Goal: Information Seeking & Learning: Check status

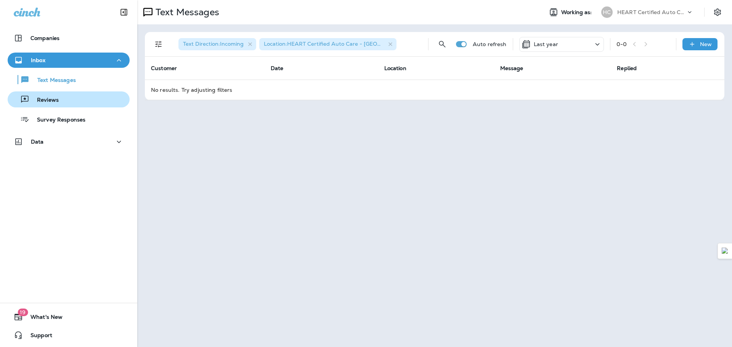
click at [75, 97] on div "Reviews" at bounding box center [69, 99] width 116 height 11
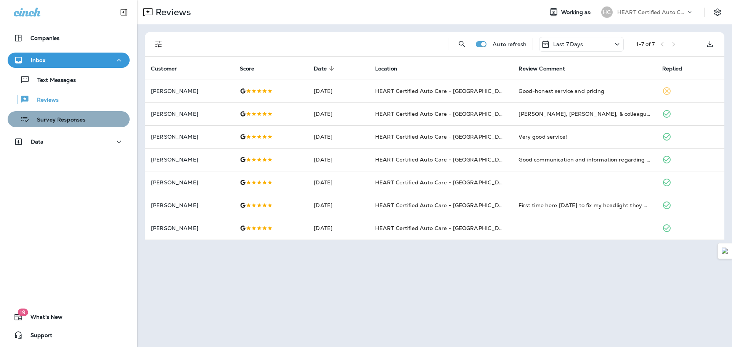
click at [72, 117] on p "Survey Responses" at bounding box center [57, 120] width 56 height 7
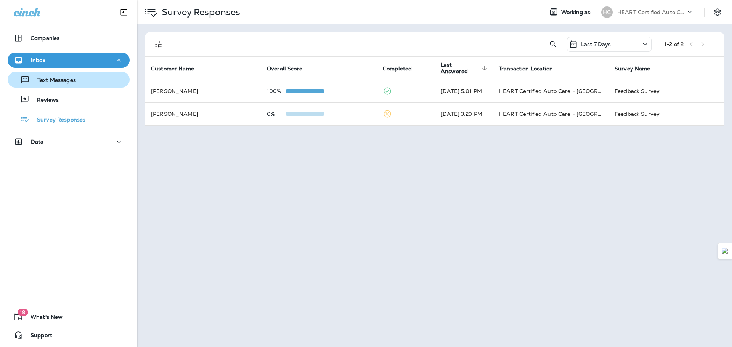
click at [71, 78] on p "Text Messages" at bounding box center [53, 80] width 46 height 7
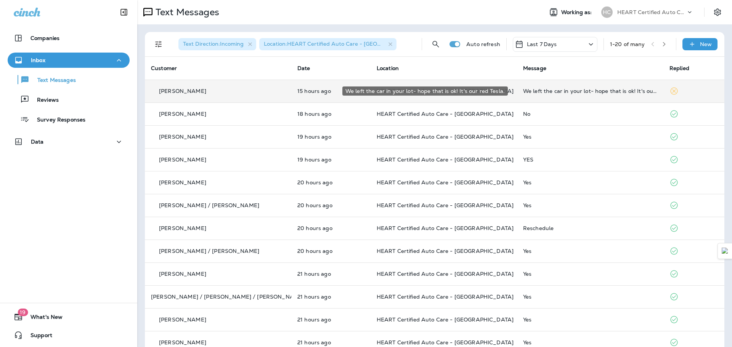
click at [561, 93] on div "We left the car in your lot- hope that is ok! It's our red Tesla." at bounding box center [590, 91] width 134 height 6
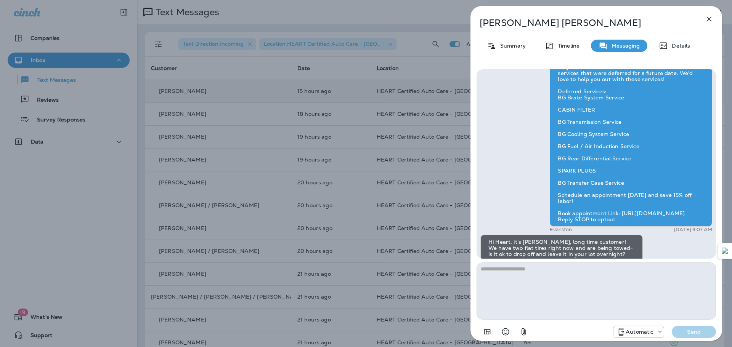
scroll to position [-38, 0]
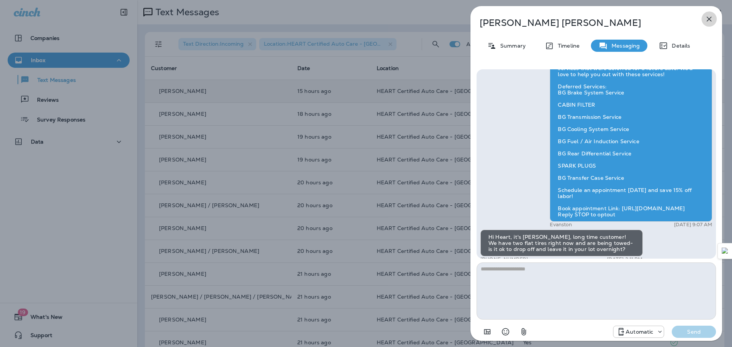
click at [706, 24] on button "button" at bounding box center [708, 18] width 15 height 15
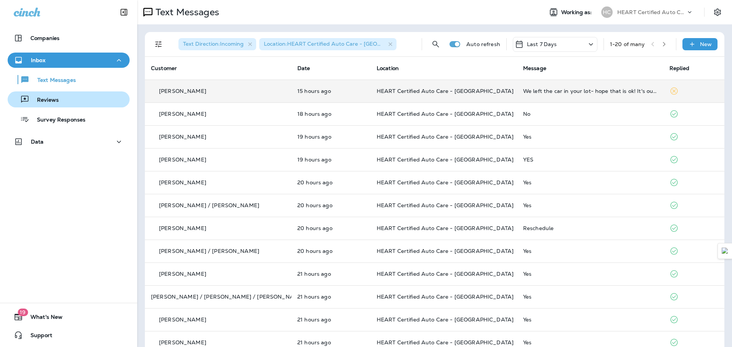
click at [71, 100] on div "Reviews" at bounding box center [69, 99] width 116 height 11
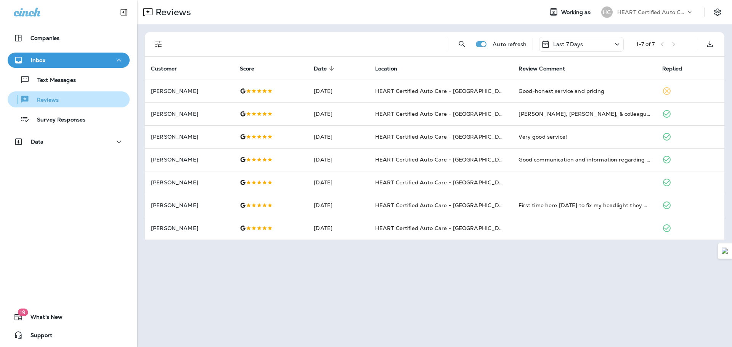
click at [49, 101] on p "Reviews" at bounding box center [43, 100] width 29 height 7
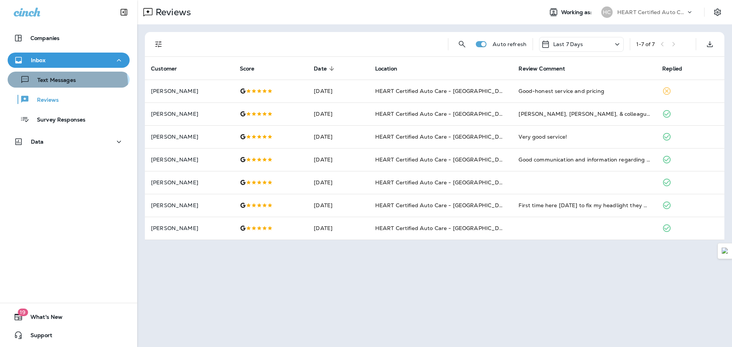
click at [62, 87] on button "Text Messages" at bounding box center [69, 80] width 122 height 16
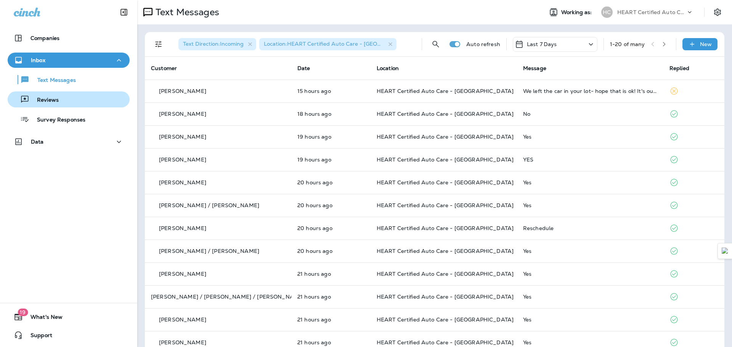
click at [58, 97] on div "Reviews" at bounding box center [69, 99] width 116 height 11
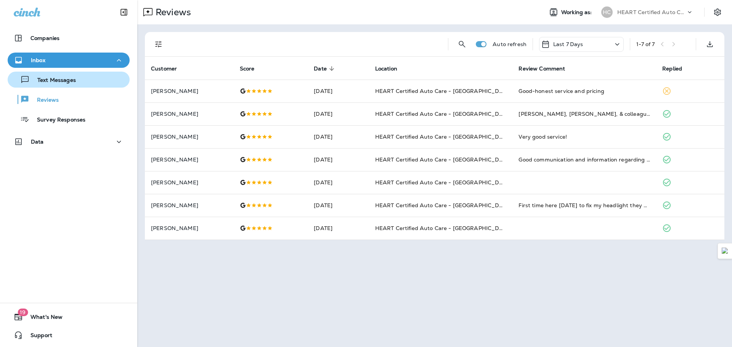
click at [74, 82] on p "Text Messages" at bounding box center [53, 80] width 46 height 7
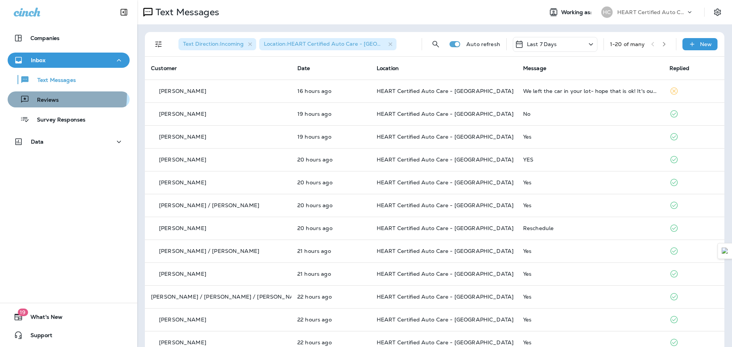
click at [37, 95] on div "Reviews" at bounding box center [35, 99] width 48 height 11
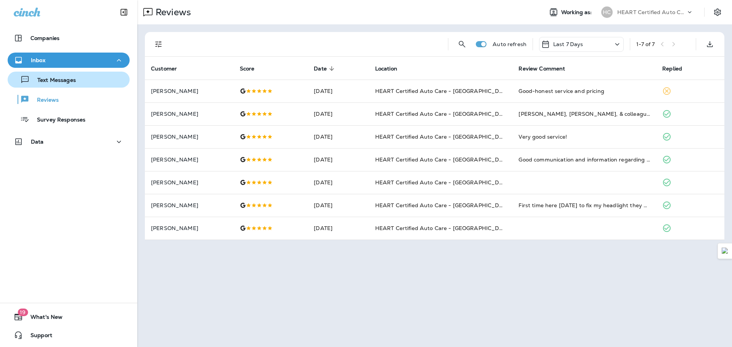
click at [58, 83] on p "Text Messages" at bounding box center [53, 80] width 46 height 7
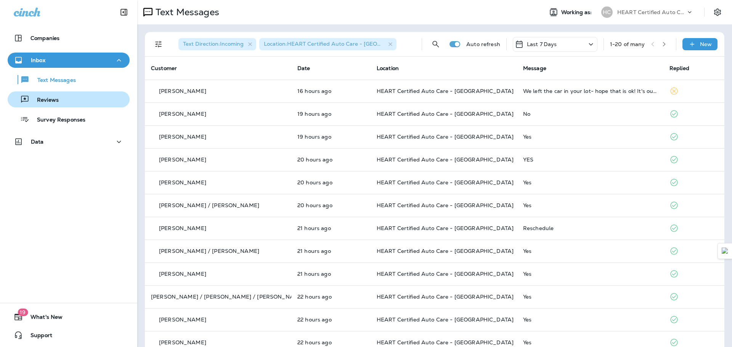
click at [65, 101] on div "Reviews" at bounding box center [69, 99] width 116 height 11
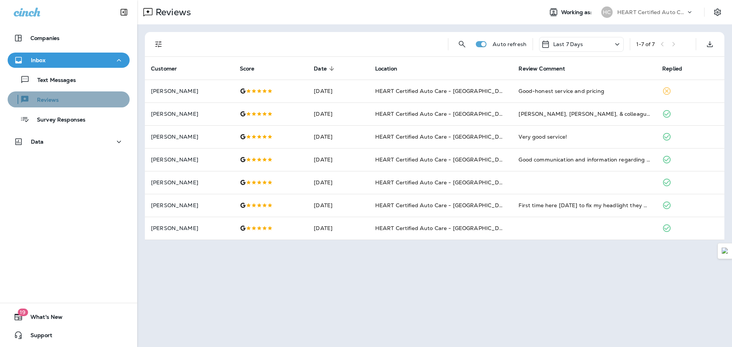
click at [73, 95] on div "Reviews" at bounding box center [69, 99] width 116 height 11
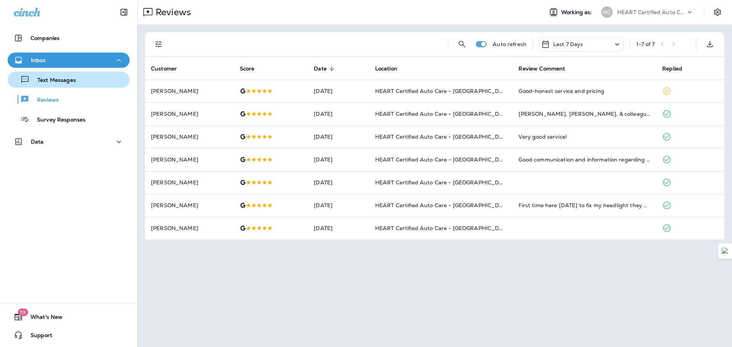
click at [80, 74] on div "Text Messages" at bounding box center [69, 79] width 116 height 11
